Goal: Task Accomplishment & Management: Manage account settings

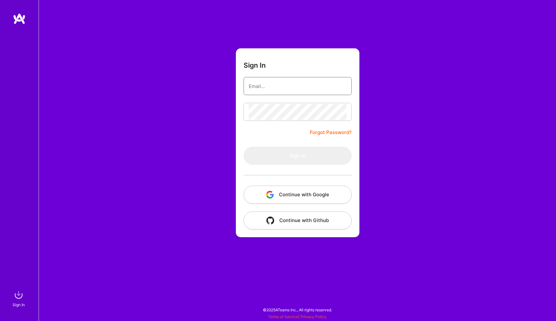
click at [278, 89] on input "email" at bounding box center [298, 86] width 98 height 16
type input "[EMAIL_ADDRESS][DOMAIN_NAME]"
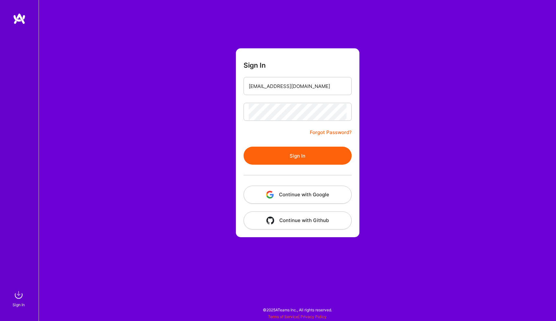
click at [291, 157] on button "Sign In" at bounding box center [298, 156] width 108 height 18
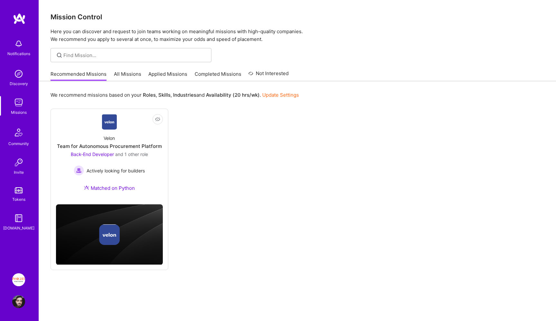
click at [28, 192] on link "Tokens" at bounding box center [19, 194] width 40 height 18
